Goal: Communication & Community: Share content

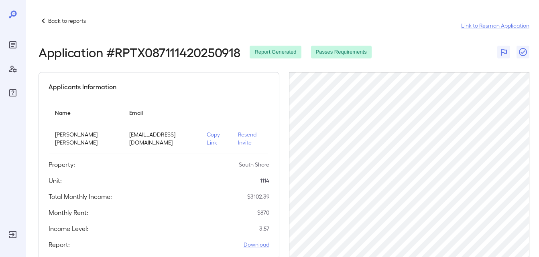
click at [63, 22] on p "Back to reports" at bounding box center [67, 21] width 38 height 8
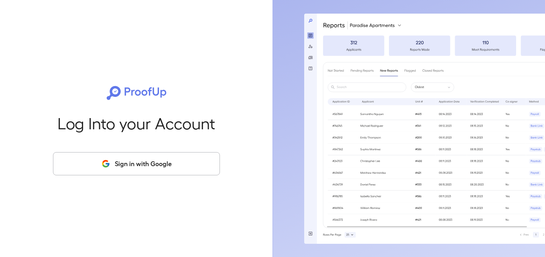
click at [101, 166] on icon "button" at bounding box center [106, 164] width 10 height 10
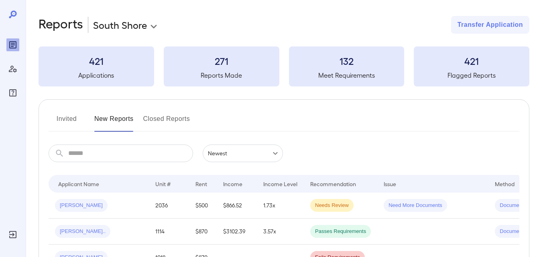
click at [58, 128] on button "Invited" at bounding box center [67, 122] width 36 height 19
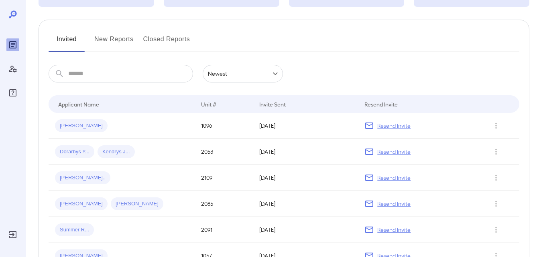
scroll to position [80, 0]
click at [75, 150] on span "Dorarbys Y..." at bounding box center [74, 152] width 39 height 8
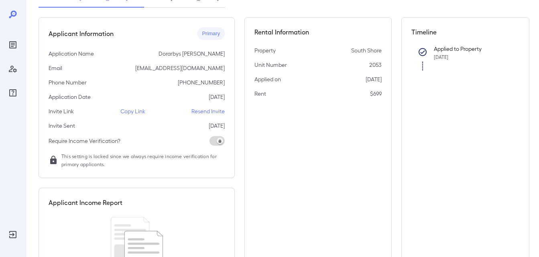
scroll to position [80, 0]
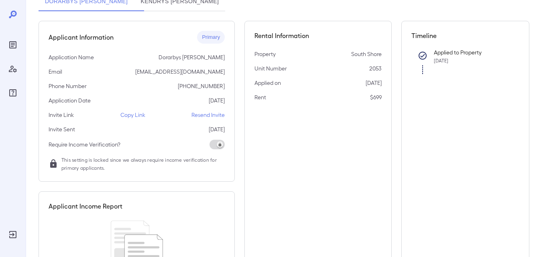
click at [124, 114] on p "Copy Link" at bounding box center [132, 115] width 25 height 8
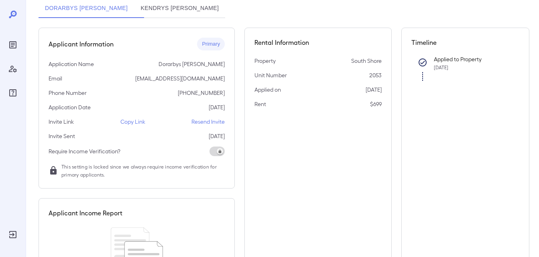
scroll to position [0, 0]
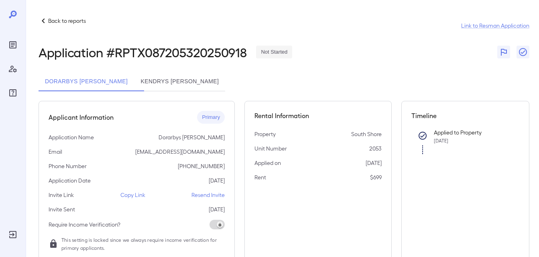
click at [77, 21] on p "Back to reports" at bounding box center [67, 21] width 38 height 8
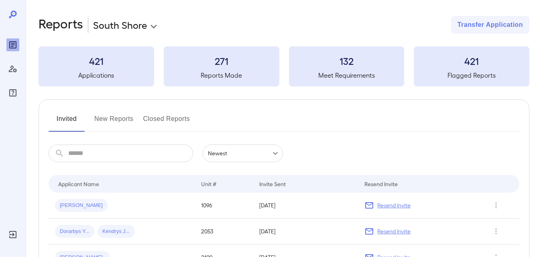
click at [124, 118] on button "New Reports" at bounding box center [113, 122] width 39 height 19
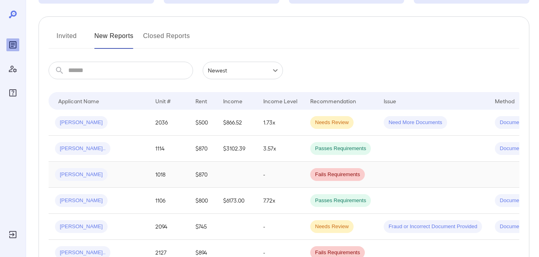
scroll to position [45, 0]
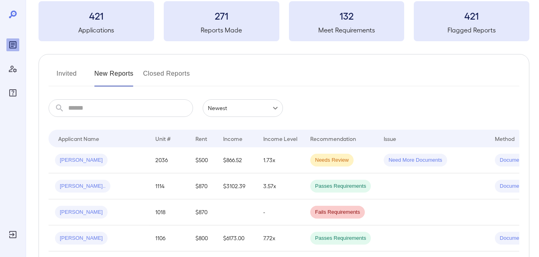
click at [70, 82] on button "Invited" at bounding box center [67, 76] width 36 height 19
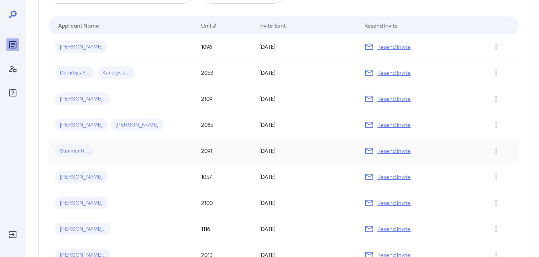
scroll to position [160, 0]
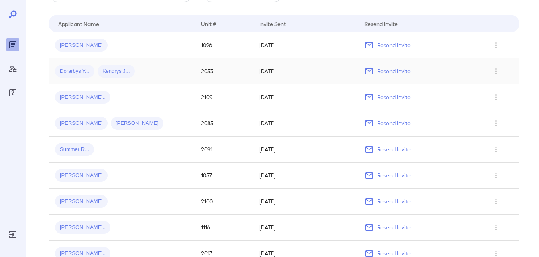
click at [76, 71] on span "Dorarbys Y..." at bounding box center [74, 72] width 39 height 8
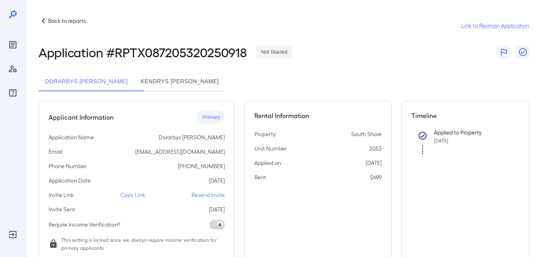
click at [122, 194] on p "Copy Link" at bounding box center [132, 195] width 25 height 8
